Goal: Task Accomplishment & Management: Use online tool/utility

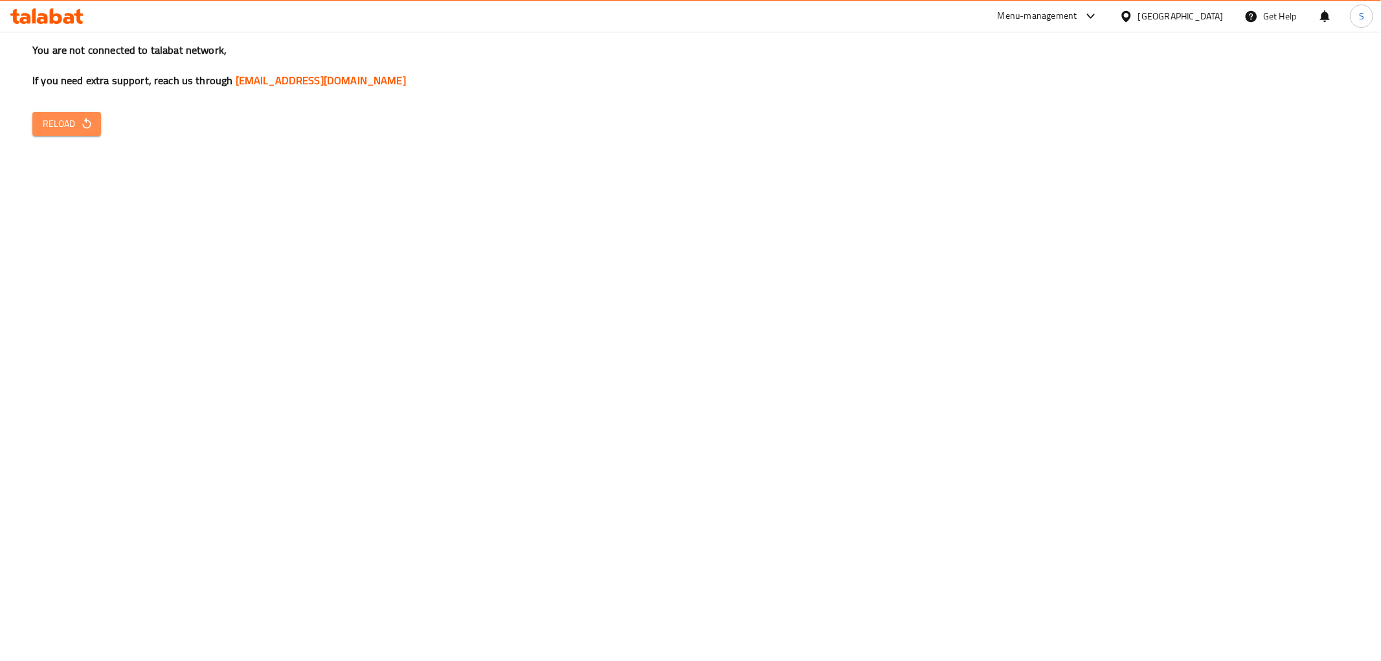
click at [79, 134] on button "Reload" at bounding box center [66, 124] width 69 height 24
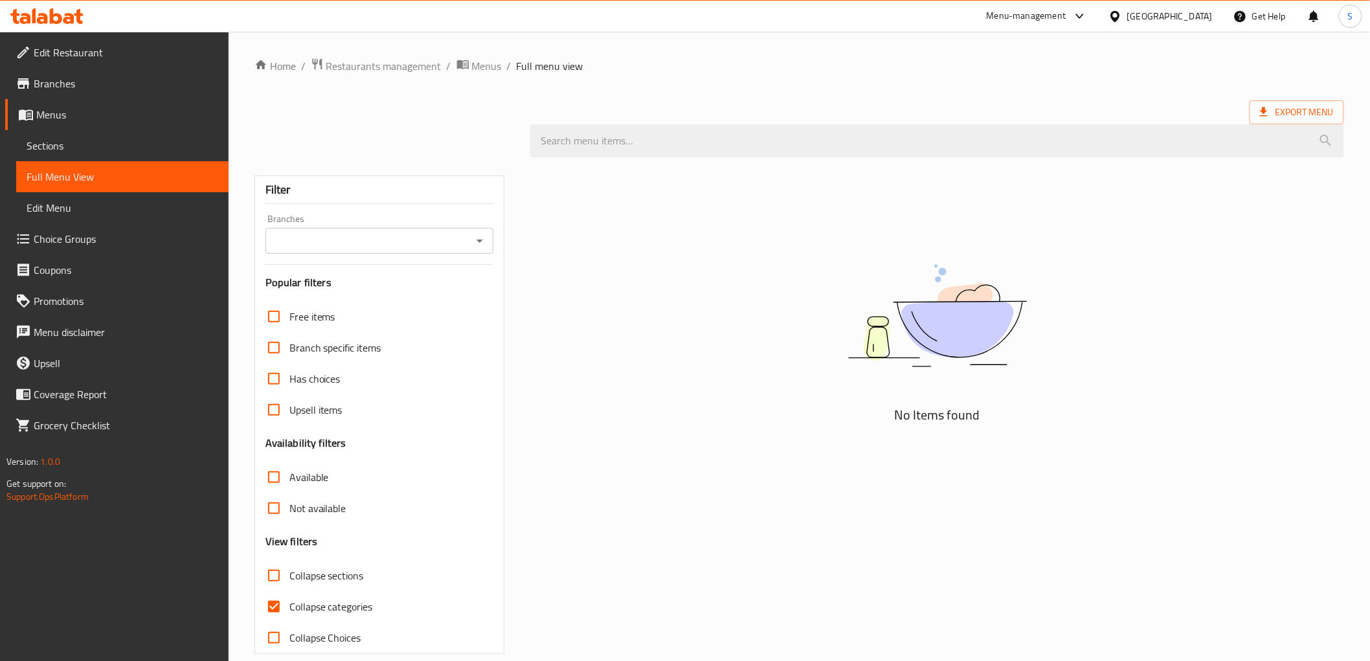
click at [75, 23] on icon at bounding box center [46, 16] width 73 height 16
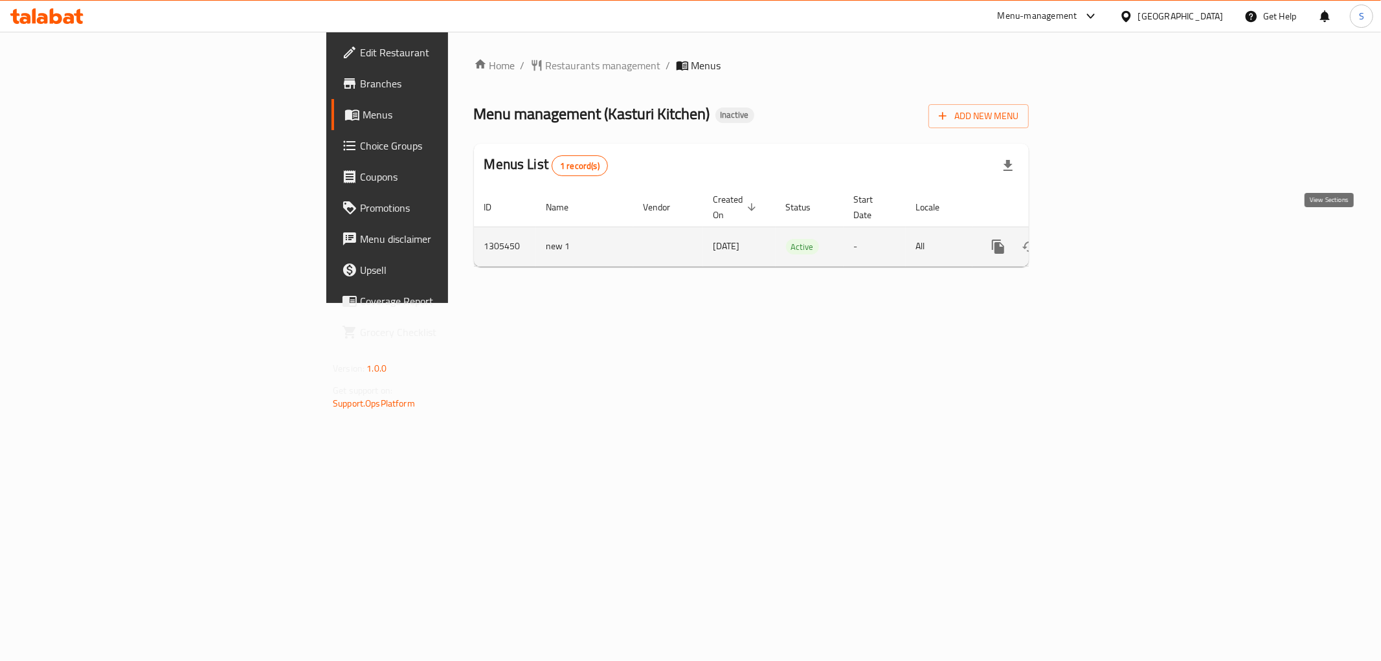
click at [1107, 239] on link "enhanced table" at bounding box center [1091, 246] width 31 height 31
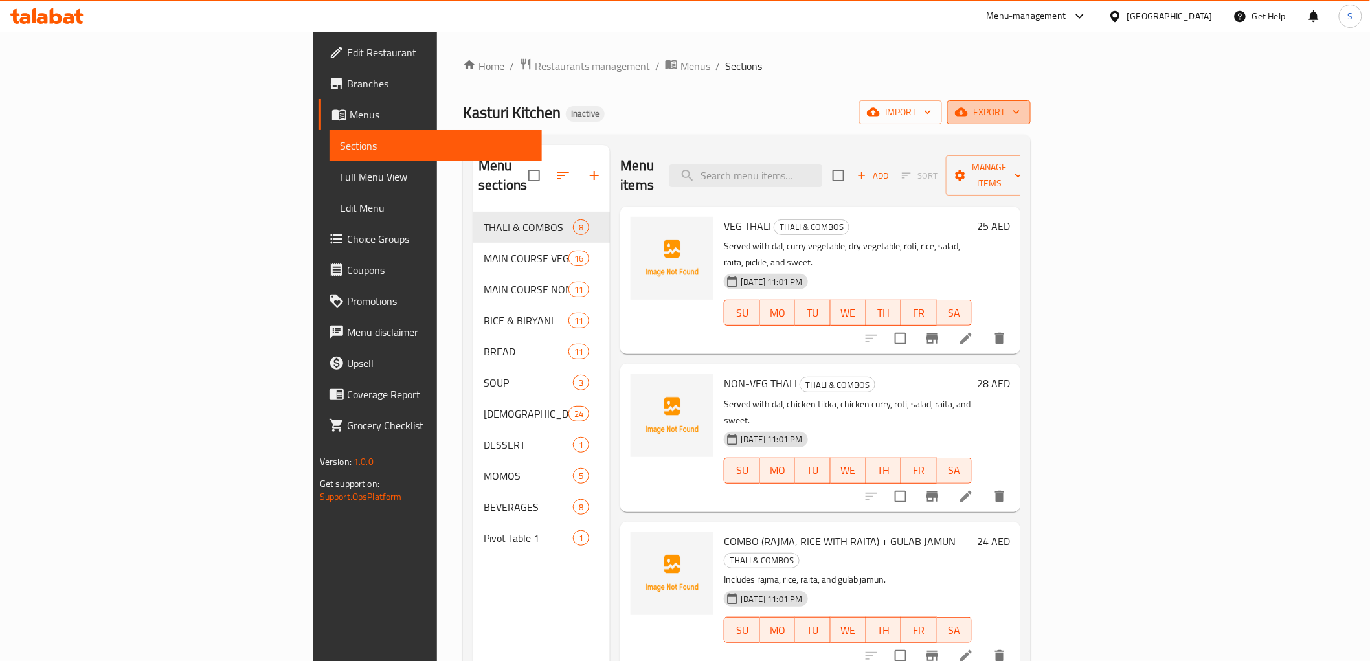
click at [1030, 102] on button "export" at bounding box center [988, 112] width 83 height 24
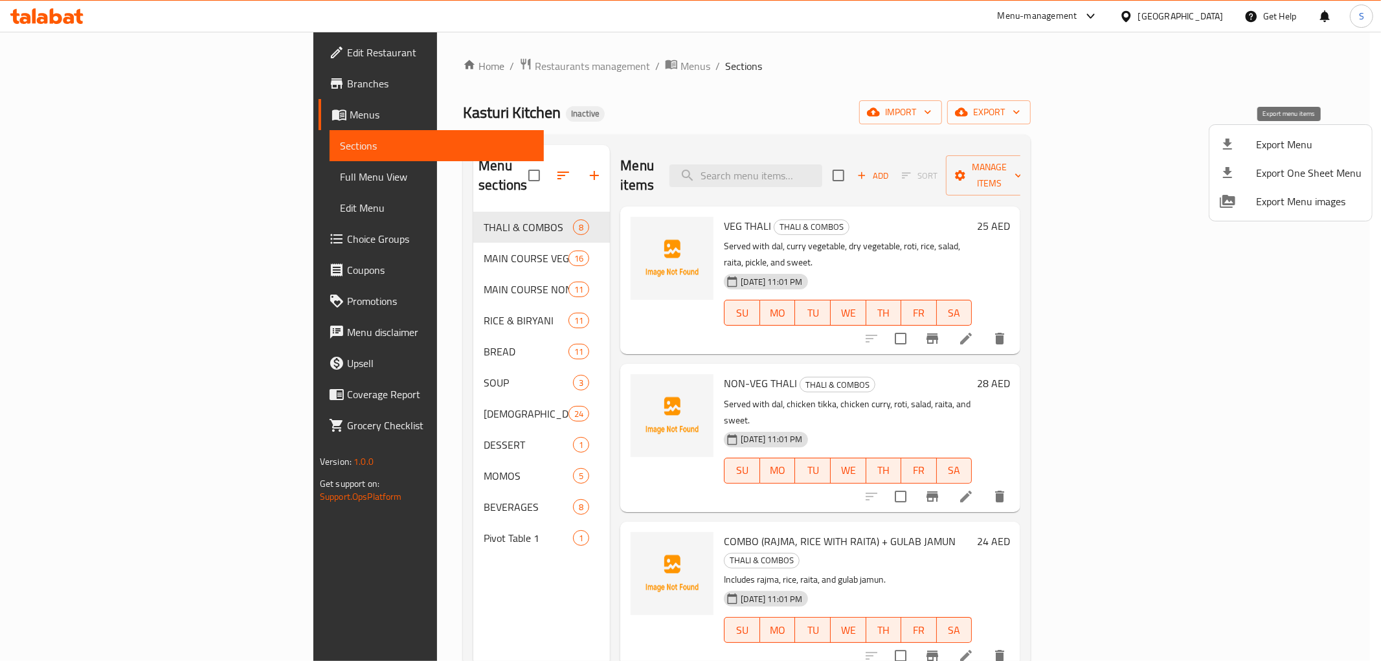
click at [1244, 140] on div at bounding box center [1237, 145] width 36 height 16
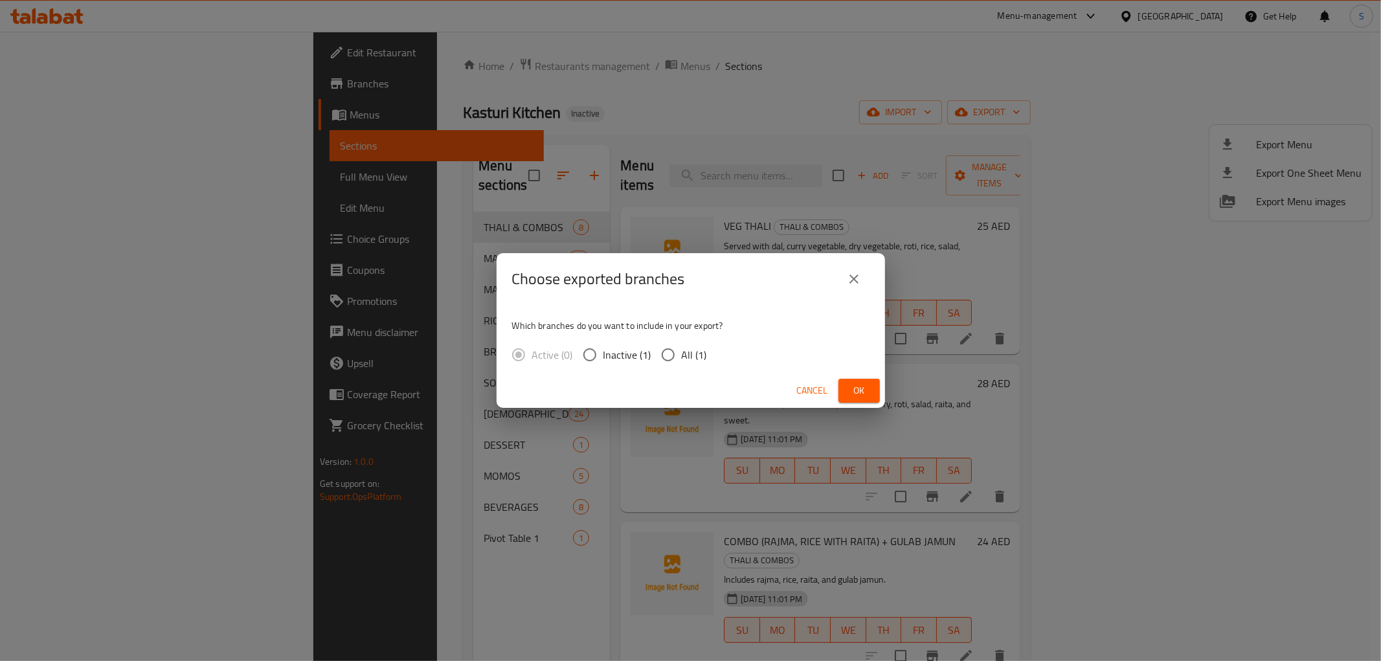
click at [670, 348] on input "All (1)" at bounding box center [667, 354] width 27 height 27
radio input "true"
click at [852, 386] on span "Ok" at bounding box center [859, 391] width 21 height 16
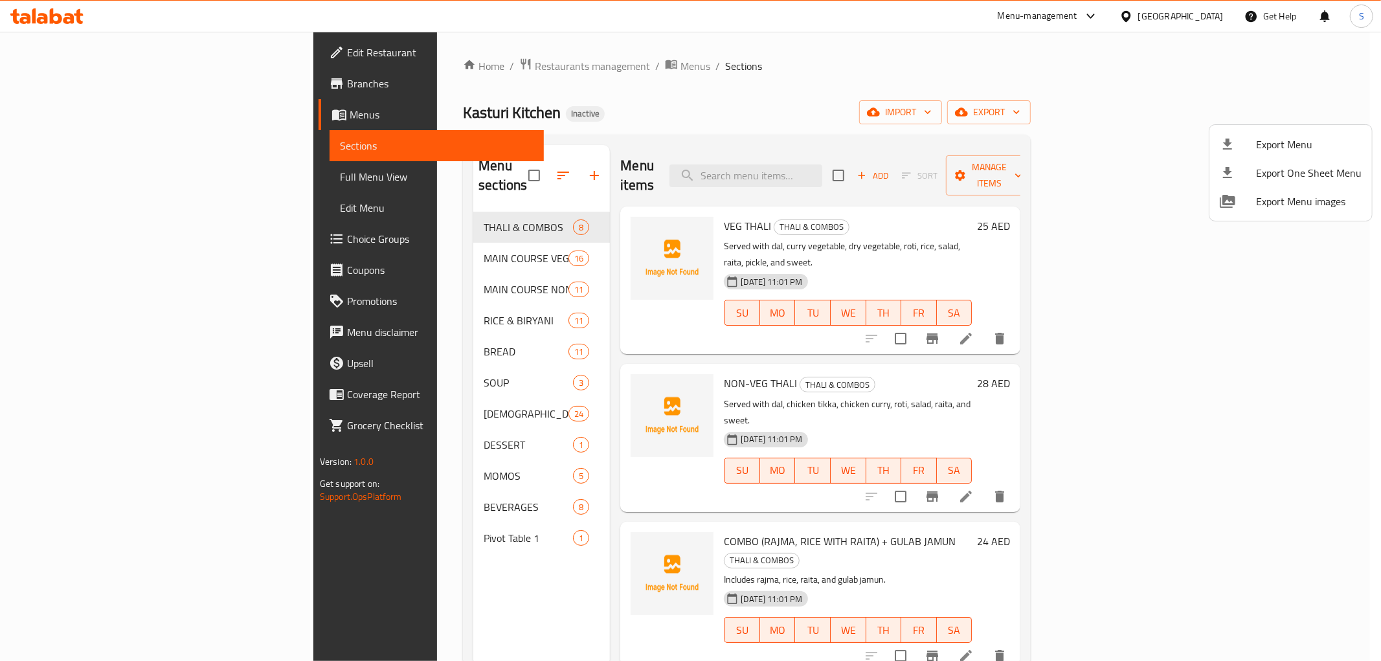
click at [84, 179] on div at bounding box center [690, 330] width 1381 height 661
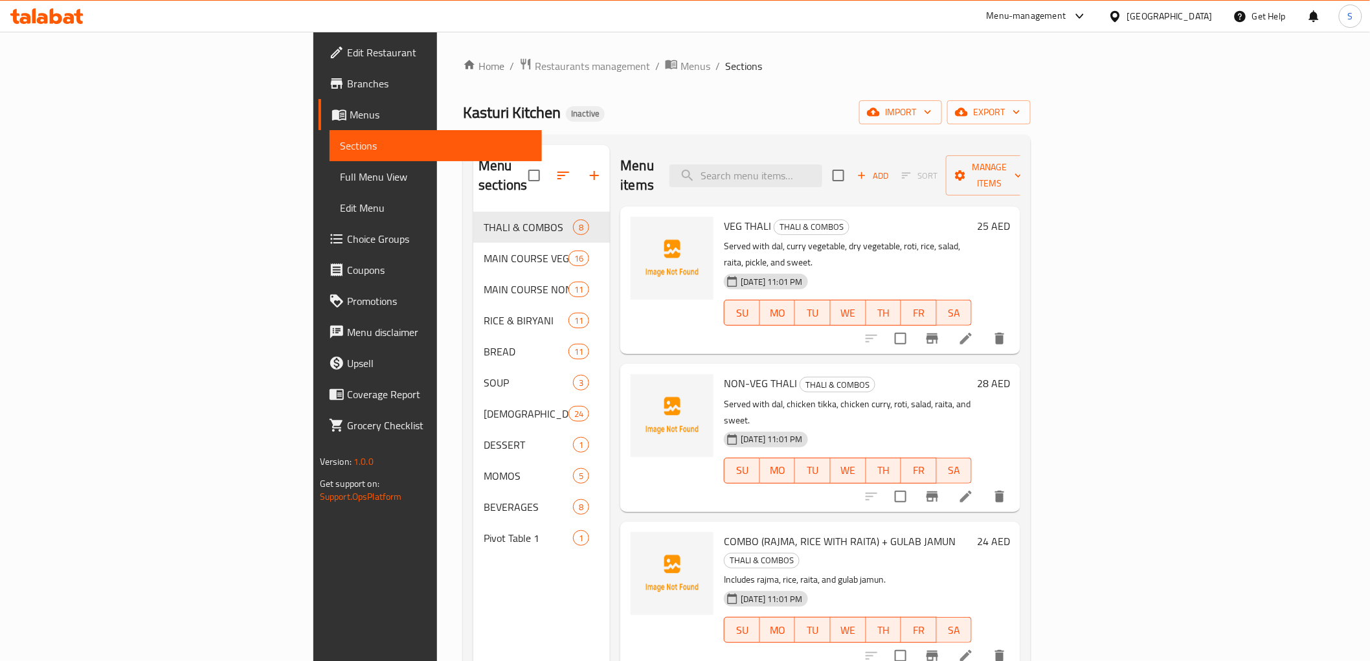
click at [340, 175] on span "Full Menu View" at bounding box center [436, 177] width 192 height 16
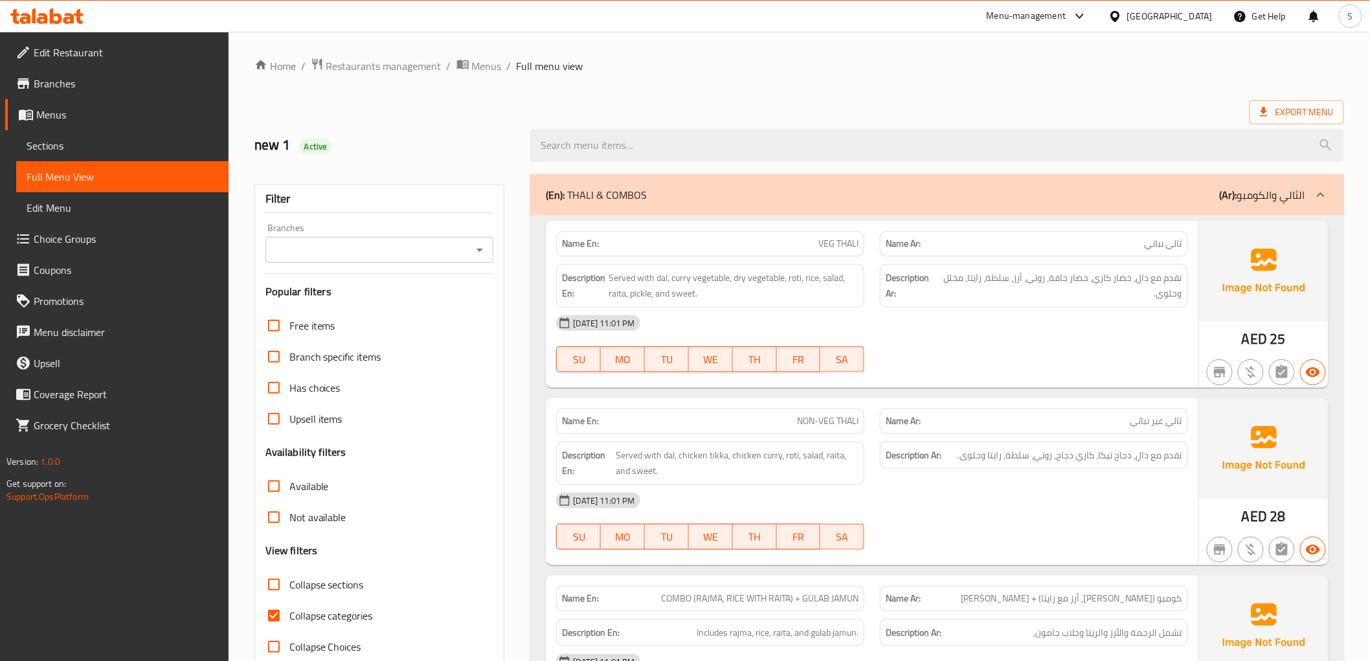
scroll to position [144, 0]
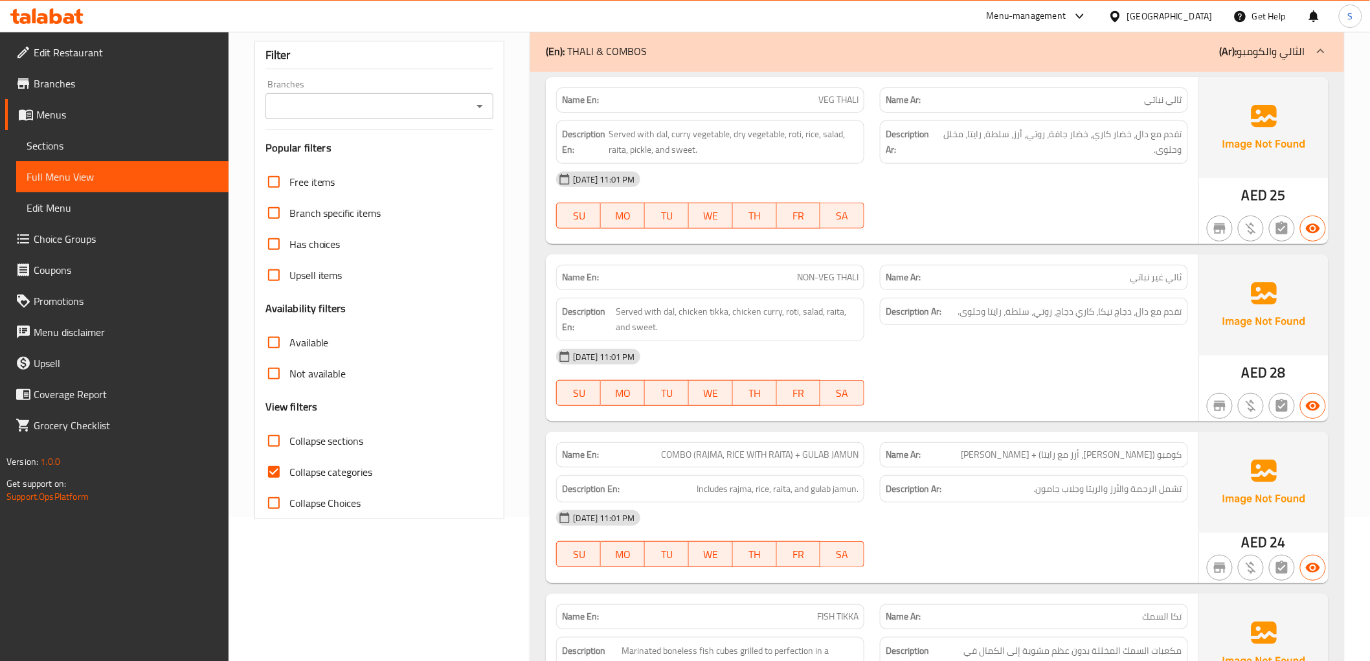
click at [306, 475] on span "Collapse categories" at bounding box center [330, 472] width 83 height 16
click at [289, 475] on input "Collapse categories" at bounding box center [273, 471] width 31 height 31
checkbox input "false"
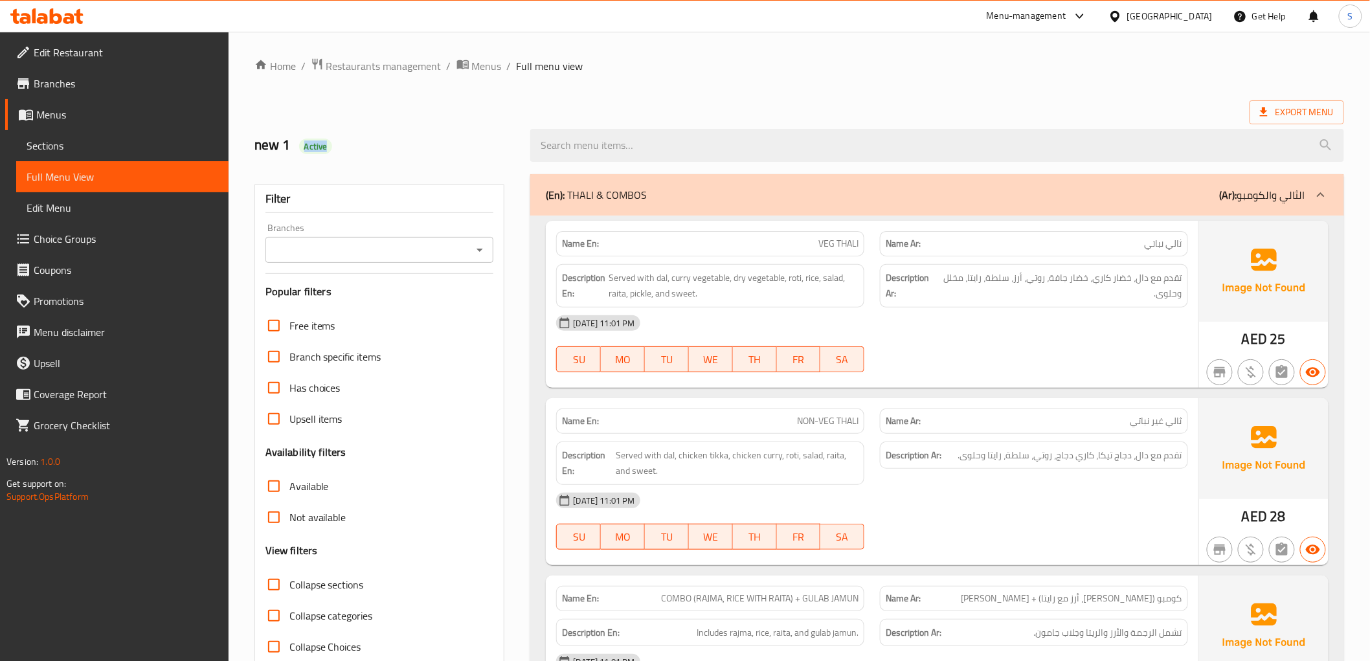
drag, startPoint x: 292, startPoint y: 147, endPoint x: 403, endPoint y: 128, distance: 112.4
click at [403, 128] on div "new 1 Active" at bounding box center [385, 146] width 276 height 58
copy span "Active"
